Goal: Information Seeking & Learning: Find specific fact

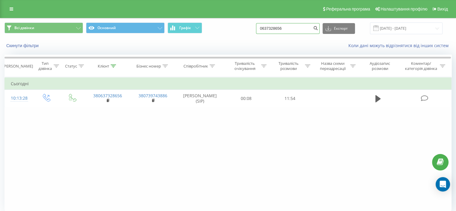
click at [279, 26] on input "0637328656" at bounding box center [287, 28] width 63 height 11
paste input "500707204"
type input "0500707204"
click at [318, 29] on icon "submit" at bounding box center [315, 27] width 5 height 4
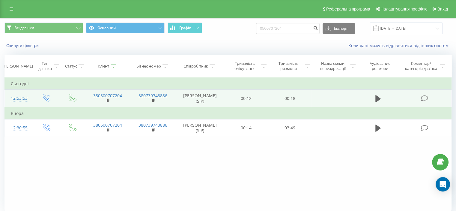
click at [425, 101] on icon at bounding box center [423, 98] width 7 height 6
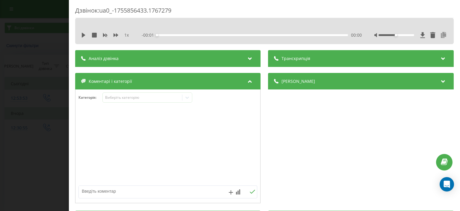
click at [441, 34] on icon at bounding box center [443, 35] width 7 height 6
